Goal: Check status: Check status

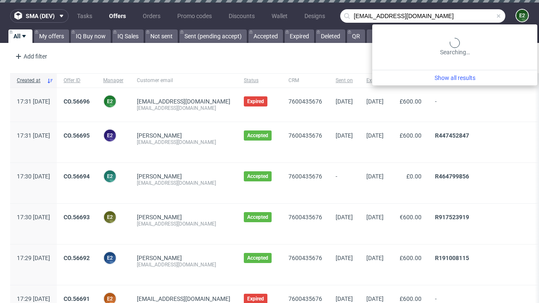
type input "[EMAIL_ADDRESS][DOMAIN_NAME]"
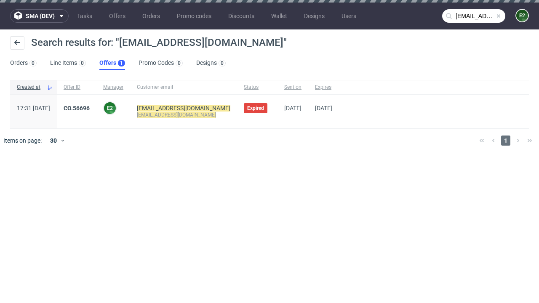
click at [112, 63] on link "Offers 1" at bounding box center [112, 62] width 26 height 13
click at [90, 108] on link "CO.56696" at bounding box center [77, 108] width 26 height 7
